Goal: Task Accomplishment & Management: Manage account settings

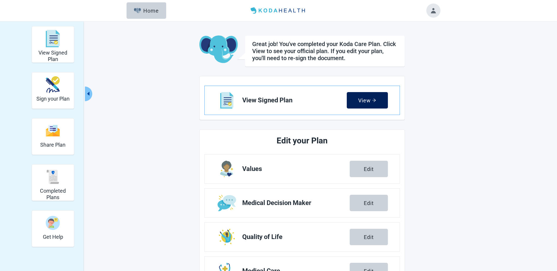
click at [359, 99] on div "View" at bounding box center [367, 101] width 18 height 6
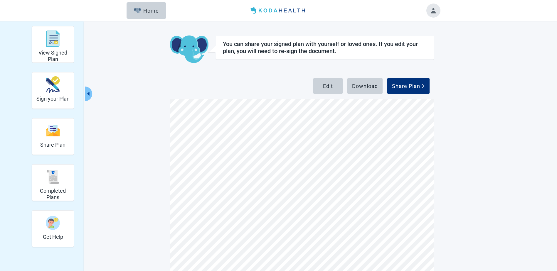
click at [432, 13] on button "Toggle account menu" at bounding box center [433, 11] width 14 height 14
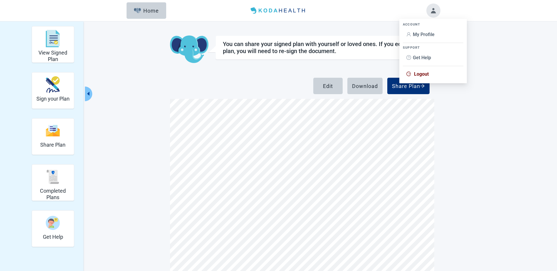
click at [425, 75] on span "Logout" at bounding box center [421, 74] width 15 height 6
